Goal: Task Accomplishment & Management: Complete application form

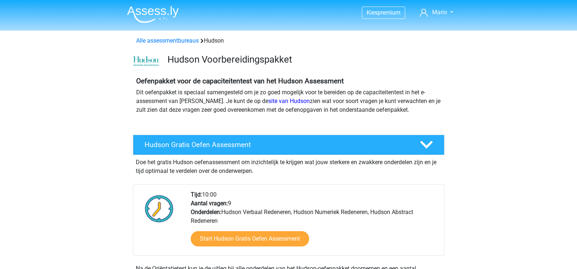
scroll to position [36, 0]
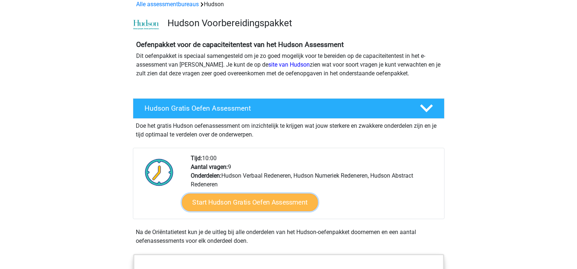
click at [278, 206] on link "Start Hudson Gratis Oefen Assessment" at bounding box center [250, 202] width 136 height 17
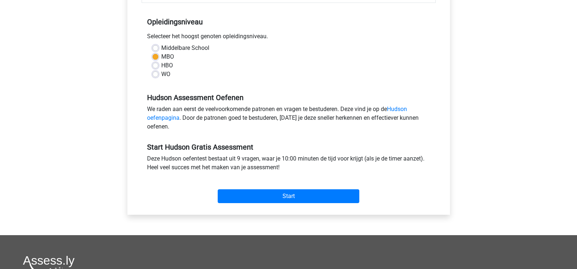
scroll to position [219, 0]
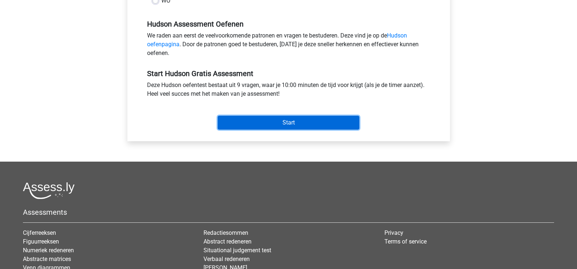
click at [275, 125] on input "Start" at bounding box center [289, 123] width 142 height 14
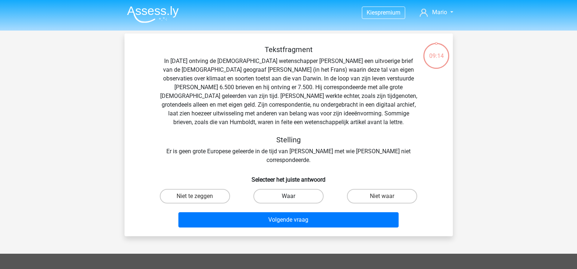
click at [301, 189] on label "Waar" at bounding box center [288, 196] width 70 height 15
click at [293, 196] on input "Waar" at bounding box center [290, 198] width 5 height 5
radio input "true"
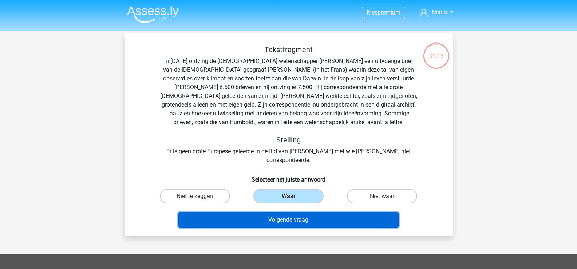
click at [299, 213] on button "Volgende vraag" at bounding box center [288, 219] width 220 height 15
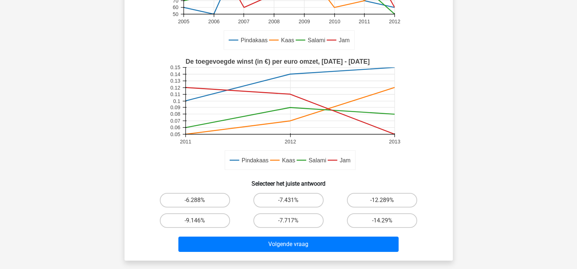
scroll to position [146, 0]
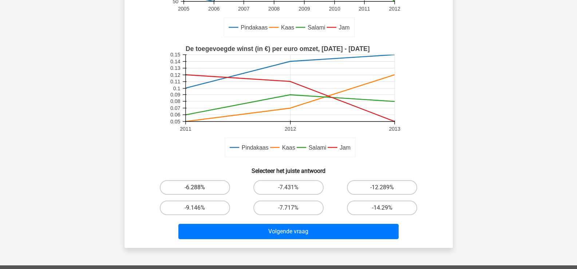
drag, startPoint x: 197, startPoint y: 189, endPoint x: 196, endPoint y: 195, distance: 5.7
click at [197, 189] on input "-6.288%" at bounding box center [197, 190] width 5 height 5
radio input "true"
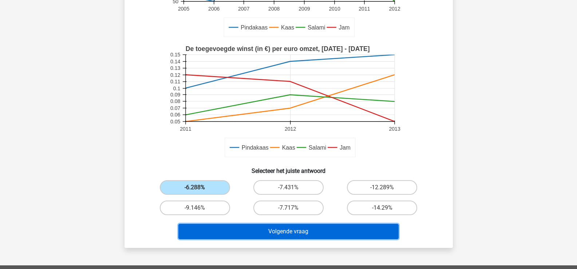
click at [264, 234] on button "Volgende vraag" at bounding box center [288, 231] width 220 height 15
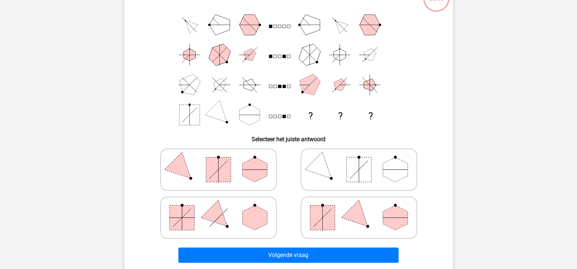
scroll to position [70, 0]
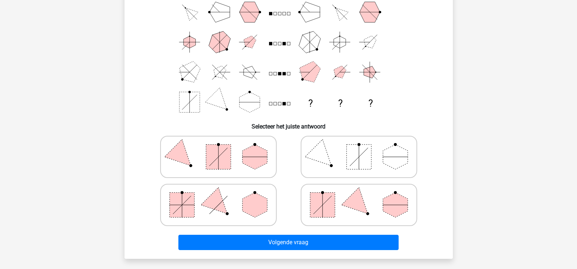
click at [230, 157] on rect at bounding box center [218, 157] width 25 height 25
click at [223, 148] on input "radio" at bounding box center [221, 145] width 5 height 5
radio input "true"
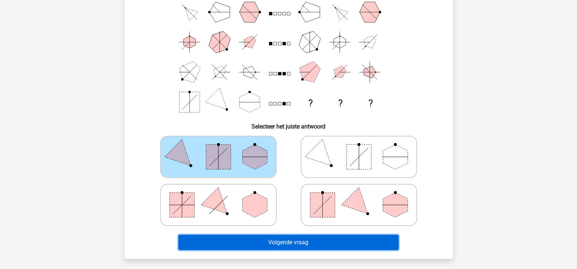
click at [300, 244] on button "Volgende vraag" at bounding box center [288, 242] width 220 height 15
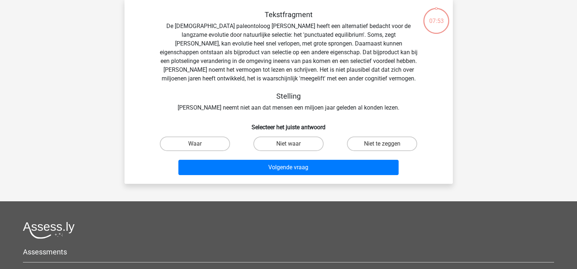
scroll to position [34, 0]
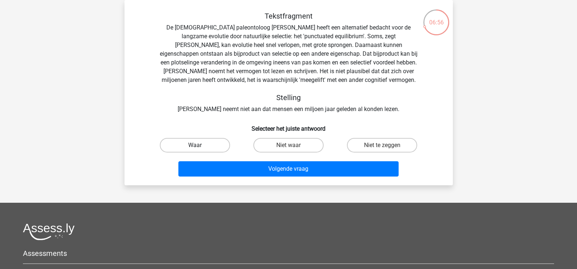
click at [192, 146] on label "Waar" at bounding box center [195, 145] width 70 height 15
click at [195, 146] on input "Waar" at bounding box center [197, 147] width 5 height 5
radio input "true"
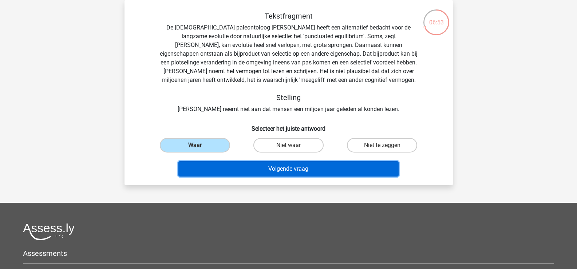
click at [271, 168] on button "Volgende vraag" at bounding box center [288, 168] width 220 height 15
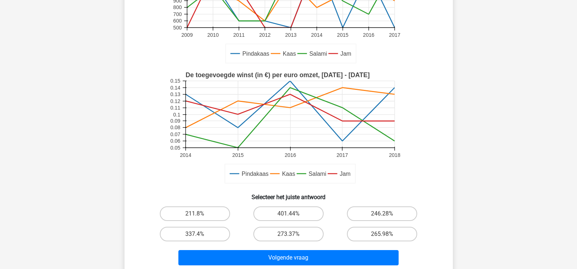
scroll to position [179, 0]
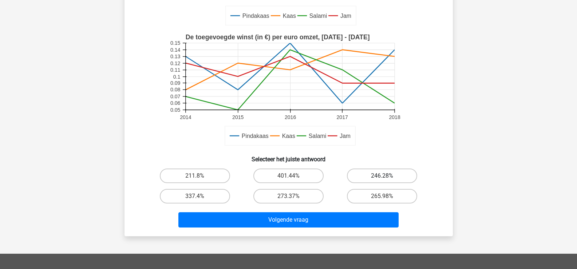
click at [394, 181] on label "246.28%" at bounding box center [382, 176] width 70 height 15
click at [387, 181] on input "246.28%" at bounding box center [384, 178] width 5 height 5
radio input "true"
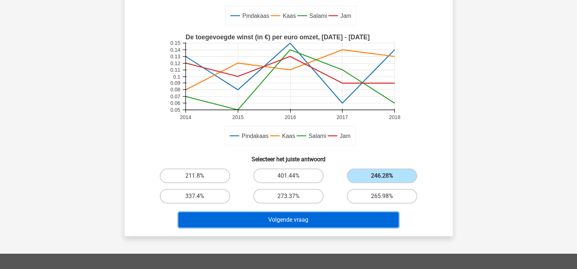
click at [337, 218] on button "Volgende vraag" at bounding box center [288, 219] width 220 height 15
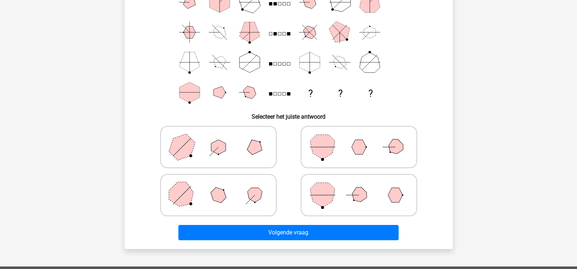
scroll to position [34, 0]
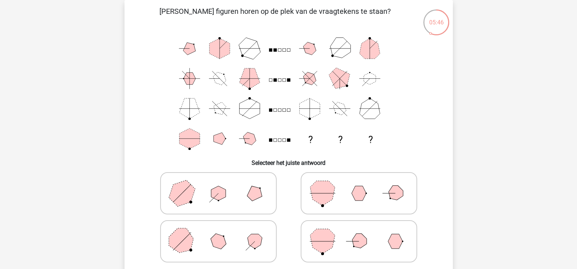
click at [233, 201] on icon at bounding box center [218, 193] width 109 height 36
click at [223, 184] on input "radio" at bounding box center [221, 182] width 5 height 5
radio input "true"
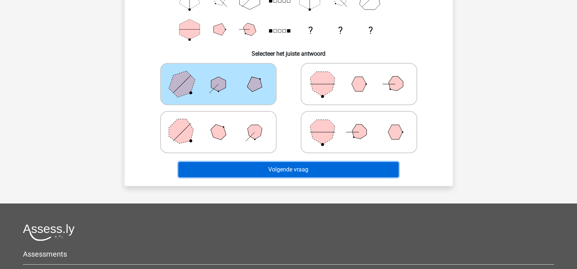
click at [343, 170] on button "Volgende vraag" at bounding box center [288, 169] width 220 height 15
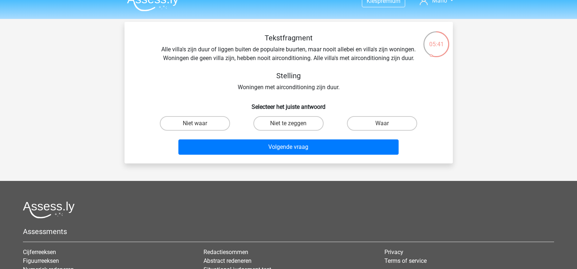
scroll to position [0, 0]
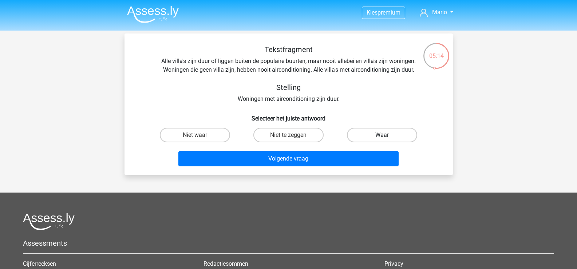
click at [369, 136] on label "Waar" at bounding box center [382, 135] width 70 height 15
click at [382, 136] on input "Waar" at bounding box center [384, 137] width 5 height 5
radio input "true"
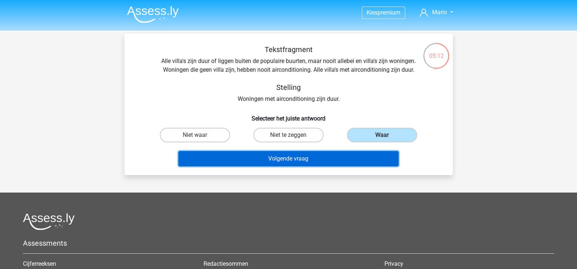
click at [283, 160] on button "Volgende vraag" at bounding box center [288, 158] width 220 height 15
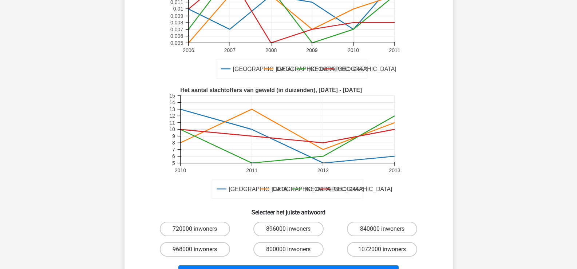
scroll to position [146, 0]
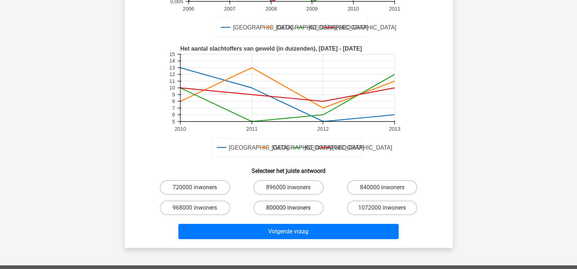
click at [288, 211] on label "800000 inwoners" at bounding box center [288, 208] width 70 height 15
click at [288, 211] on input "800000 inwoners" at bounding box center [290, 210] width 5 height 5
radio input "true"
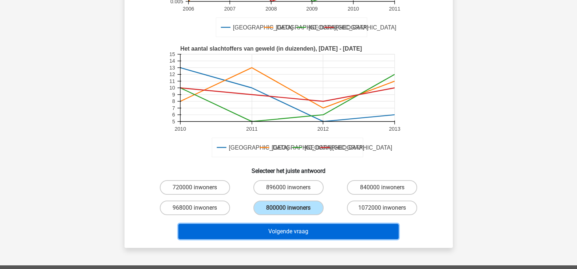
click at [284, 230] on button "Volgende vraag" at bounding box center [288, 231] width 220 height 15
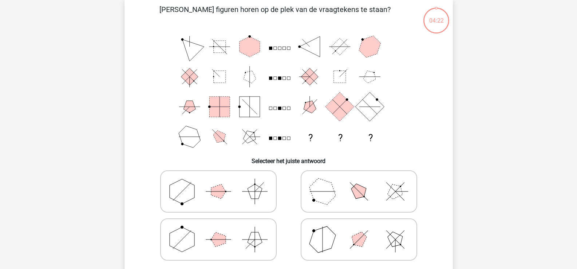
scroll to position [34, 0]
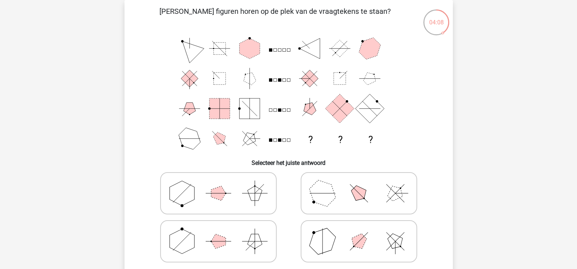
click at [173, 244] on polygon at bounding box center [182, 241] width 25 height 25
click at [219, 232] on input "radio" at bounding box center [221, 230] width 5 height 5
radio input "true"
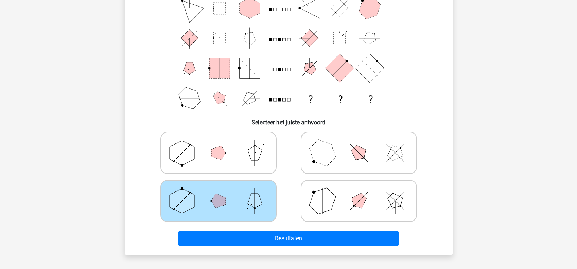
scroll to position [143, 0]
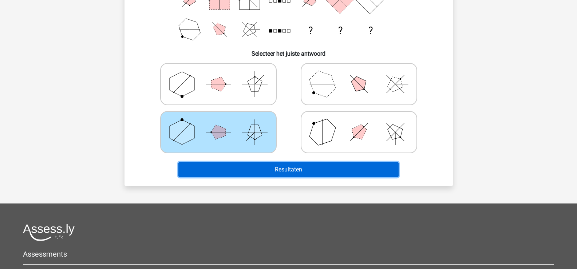
click at [310, 169] on button "Resultaten" at bounding box center [288, 169] width 220 height 15
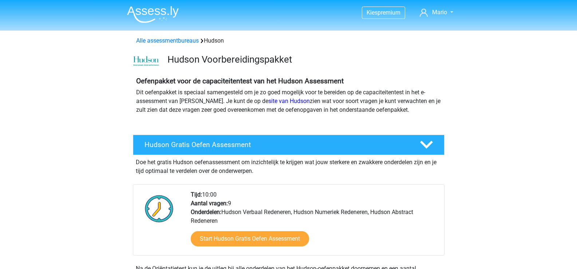
scroll to position [36, 0]
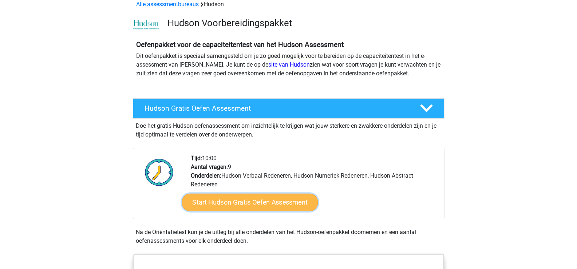
click at [245, 202] on link "Start Hudson Gratis Oefen Assessment" at bounding box center [250, 202] width 136 height 17
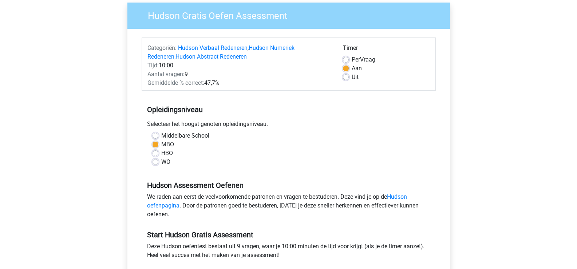
scroll to position [219, 0]
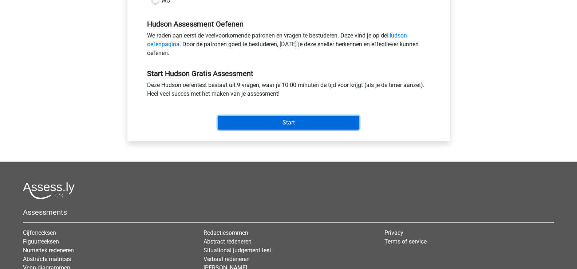
click at [316, 125] on input "Start" at bounding box center [289, 123] width 142 height 14
